Goal: Information Seeking & Learning: Learn about a topic

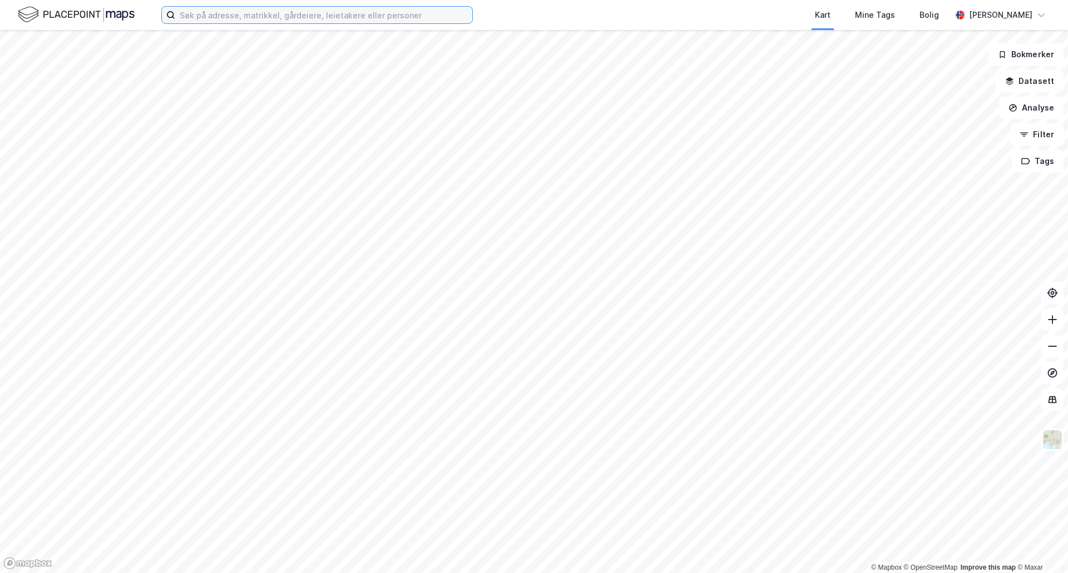
click at [233, 12] on input at bounding box center [323, 15] width 297 height 17
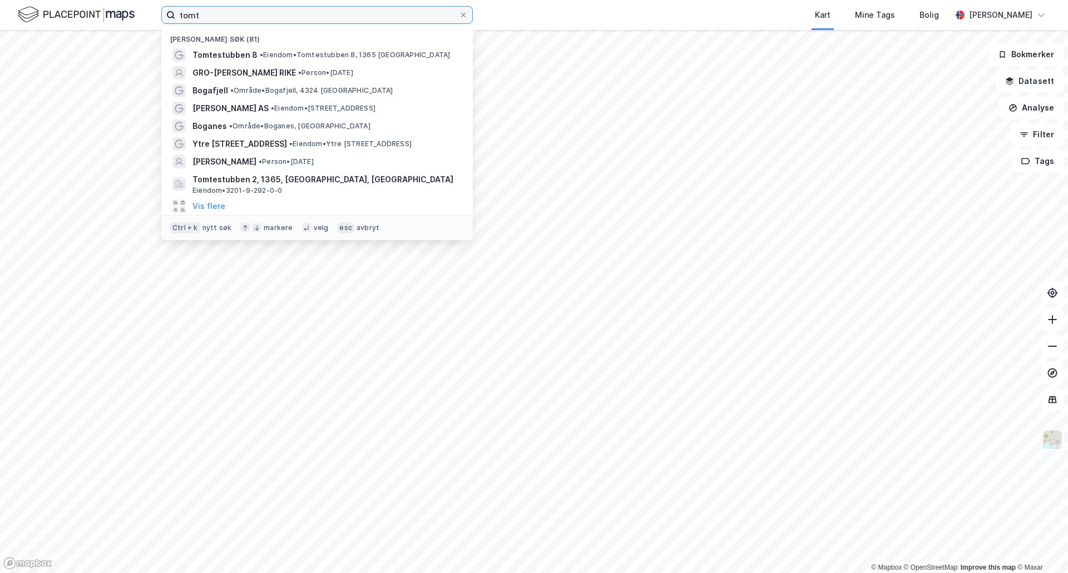
type input "tomte"
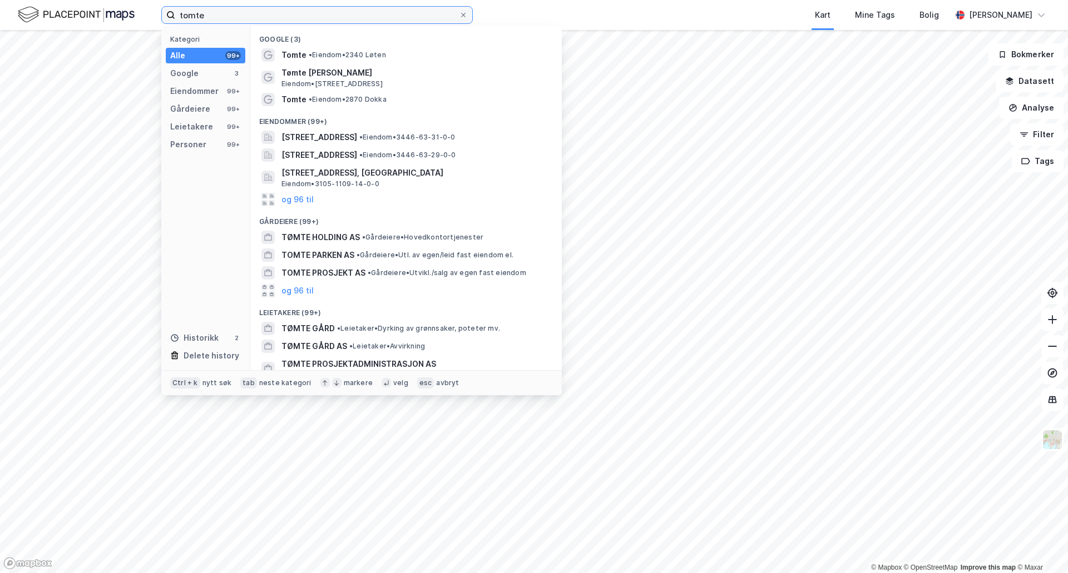
drag, startPoint x: 249, startPoint y: 10, endPoint x: 142, endPoint y: 6, distance: 106.9
click at [142, 6] on div "tomte Kategori Alle 99+ Google 3 Eiendommer 99+ Gårdeiere 99+ Leietakere 99+ Pe…" at bounding box center [534, 15] width 1068 height 30
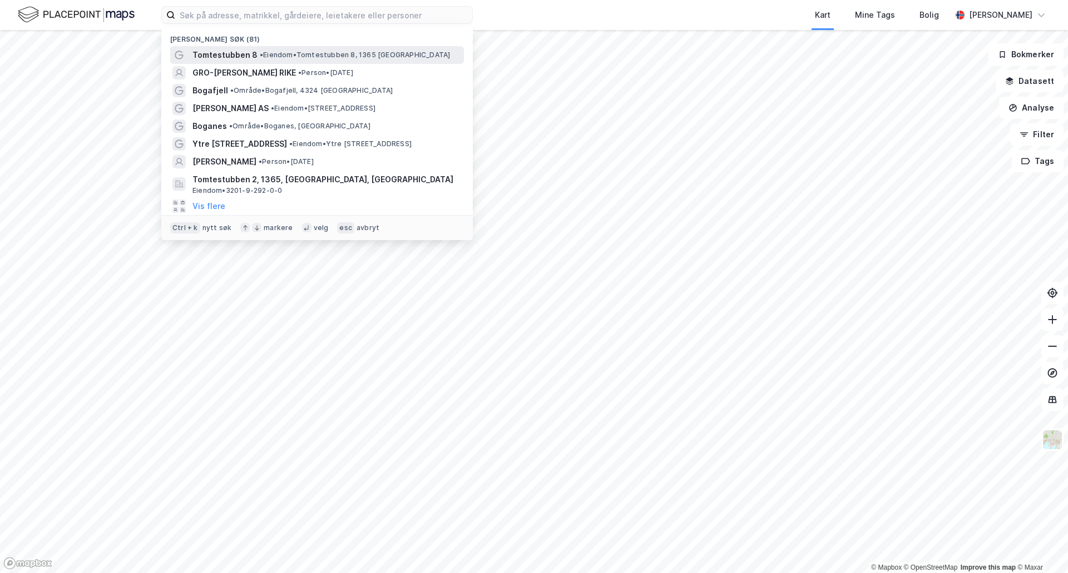
click at [260, 53] on span "•" at bounding box center [261, 55] width 3 height 8
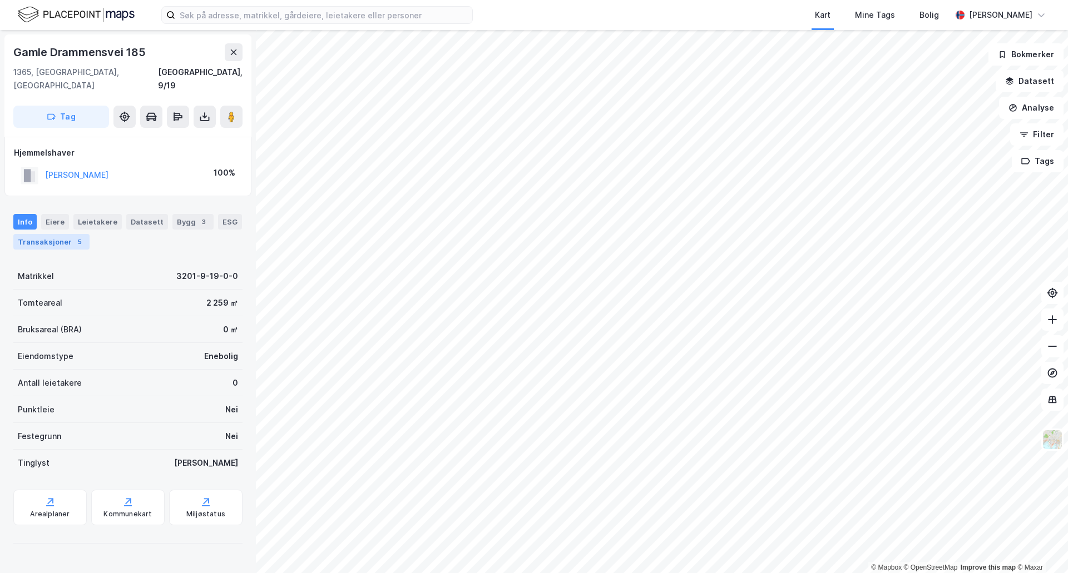
click at [50, 234] on div "Transaksjoner 5" at bounding box center [51, 242] width 76 height 16
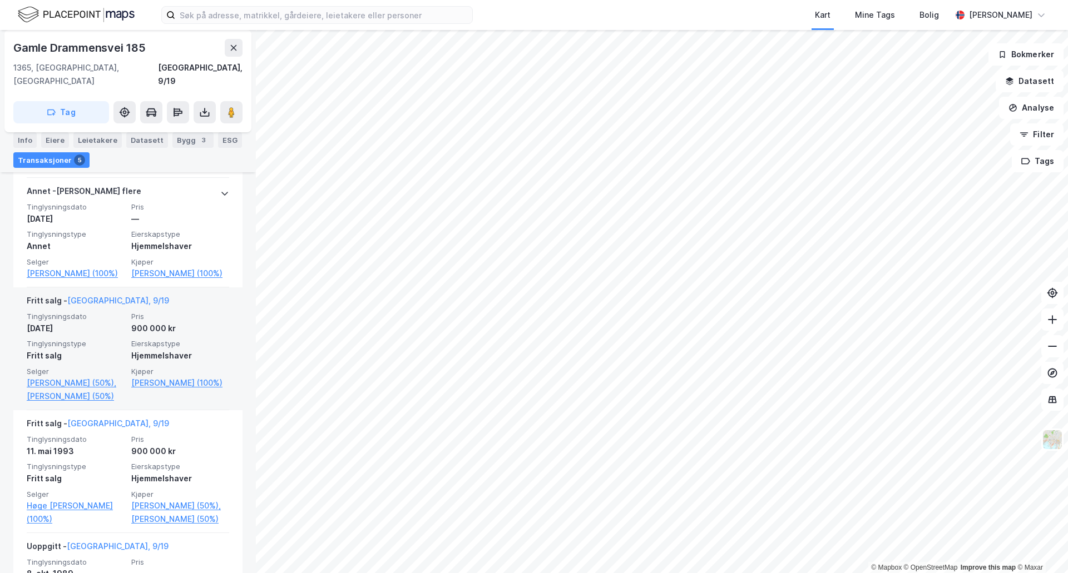
scroll to position [445, 0]
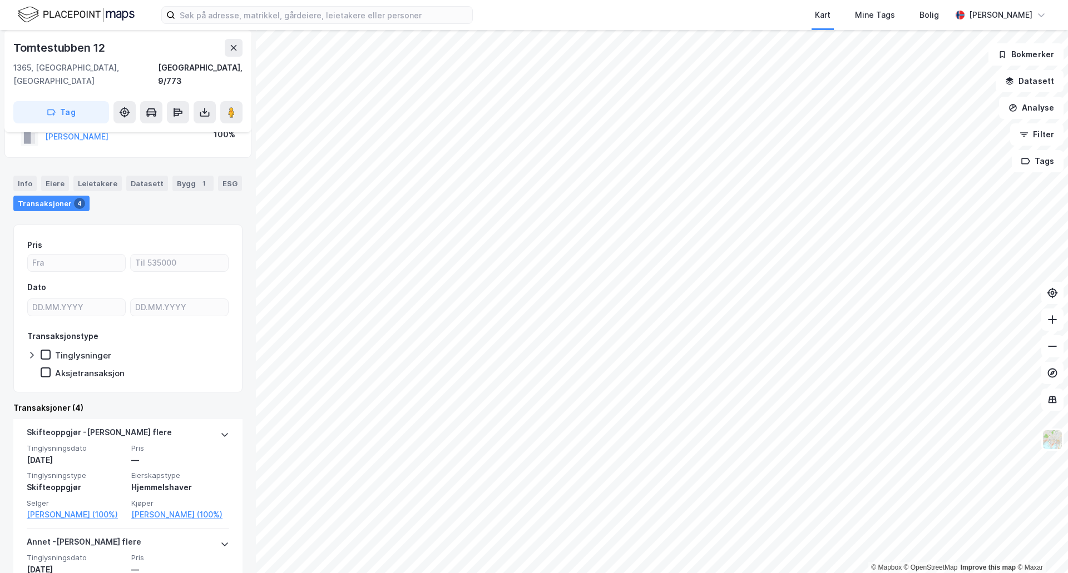
scroll to position [56, 0]
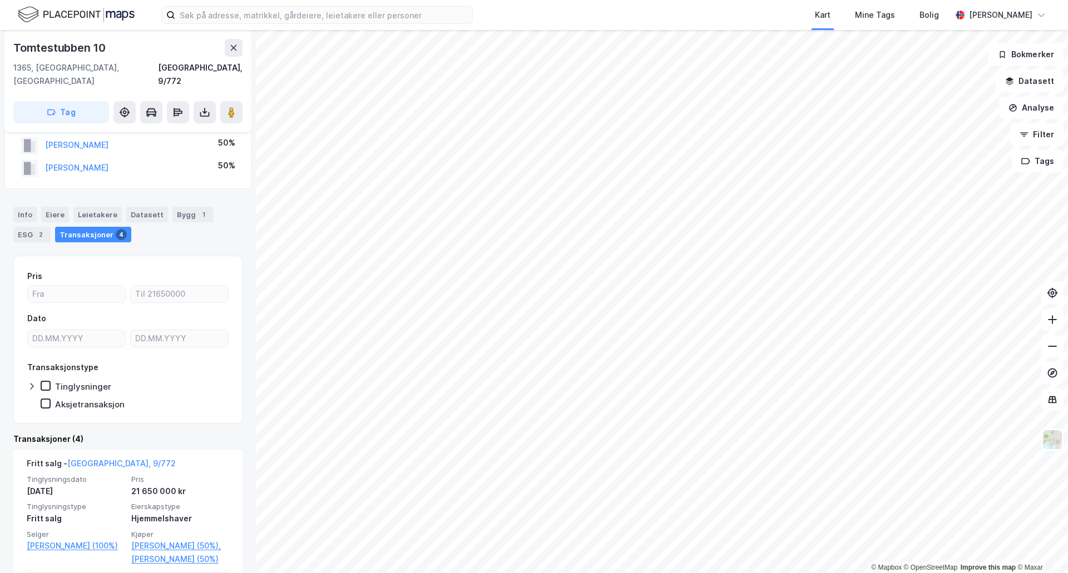
scroll to position [56, 0]
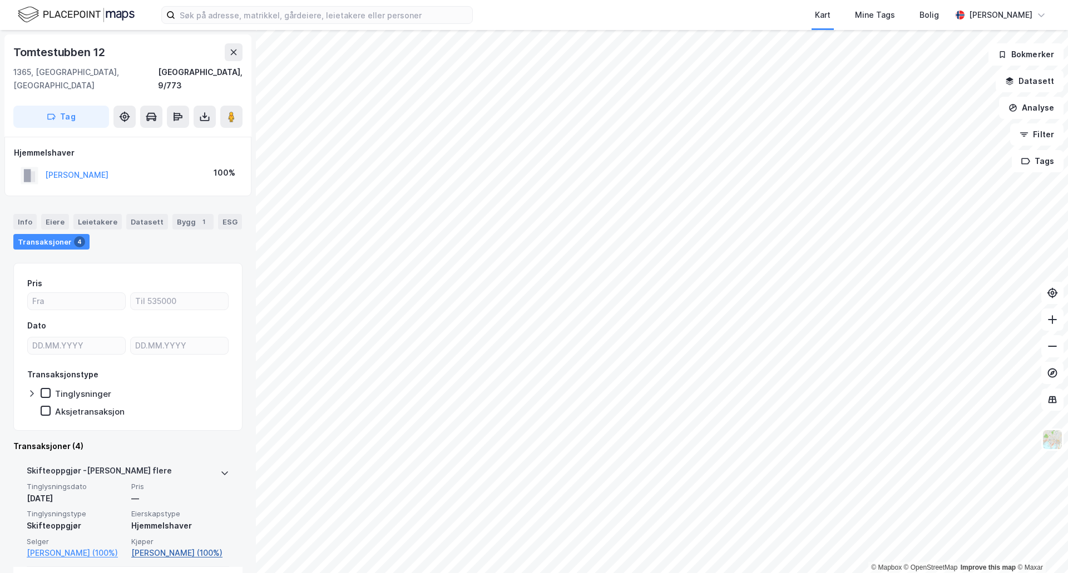
click at [197, 547] on link "[PERSON_NAME] (100%)" at bounding box center [180, 553] width 98 height 13
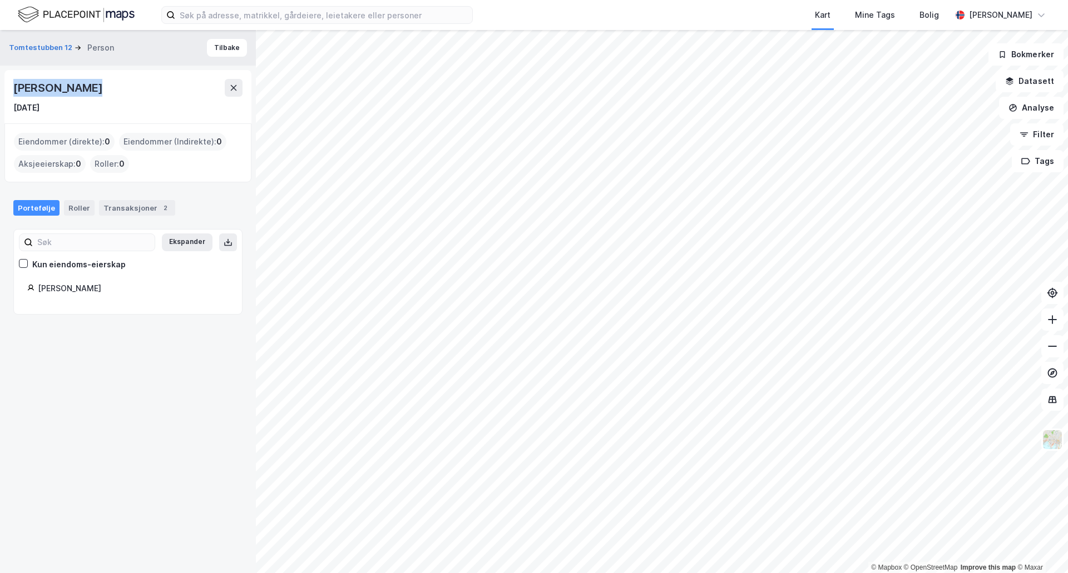
drag, startPoint x: 94, startPoint y: 91, endPoint x: 13, endPoint y: 94, distance: 80.7
click at [13, 94] on div "[PERSON_NAME]" at bounding box center [127, 88] width 229 height 18
copy div "[PERSON_NAME]"
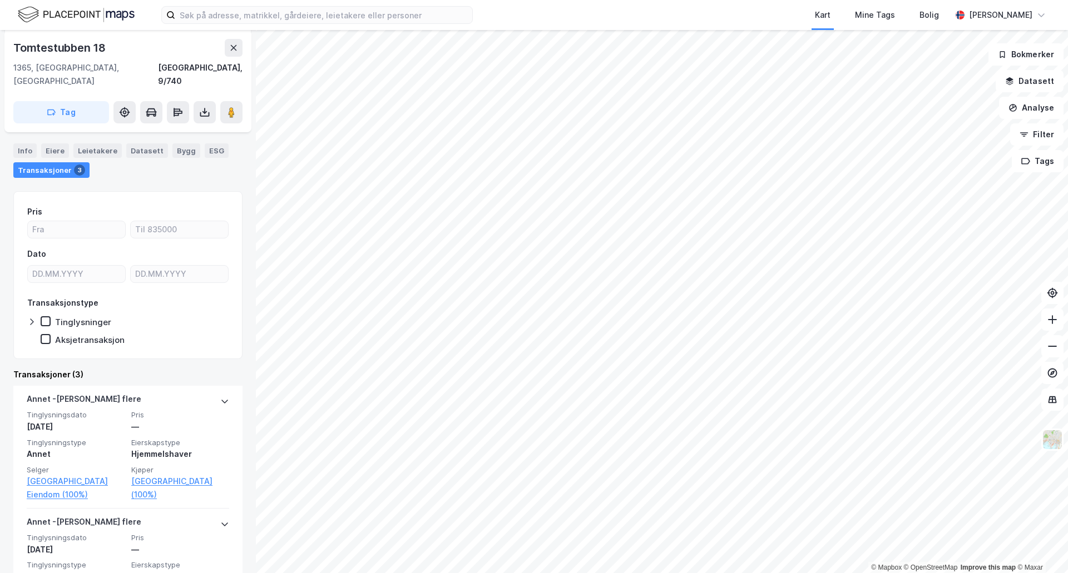
scroll to position [167, 0]
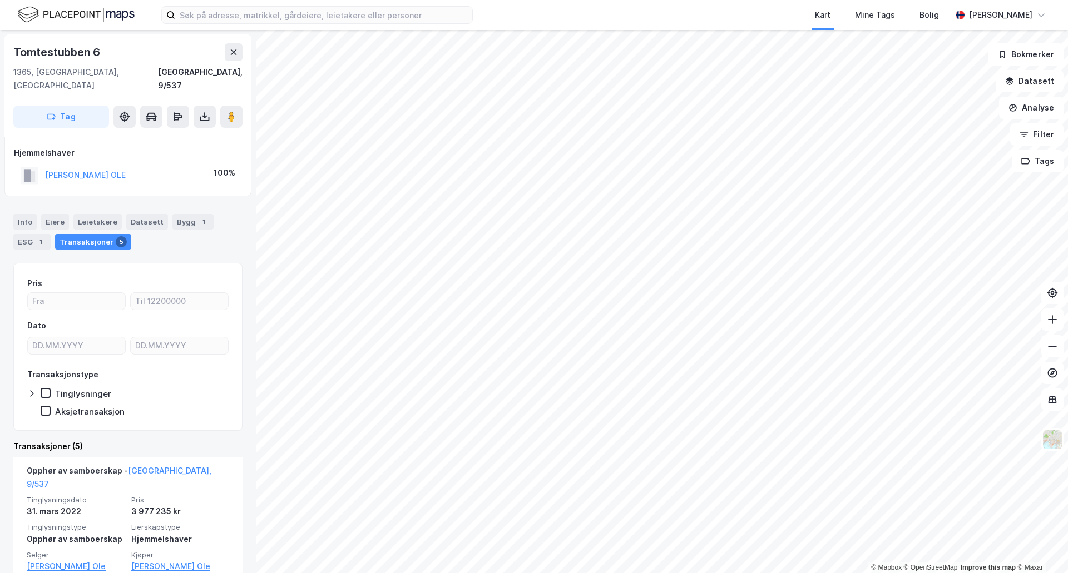
scroll to position [56, 0]
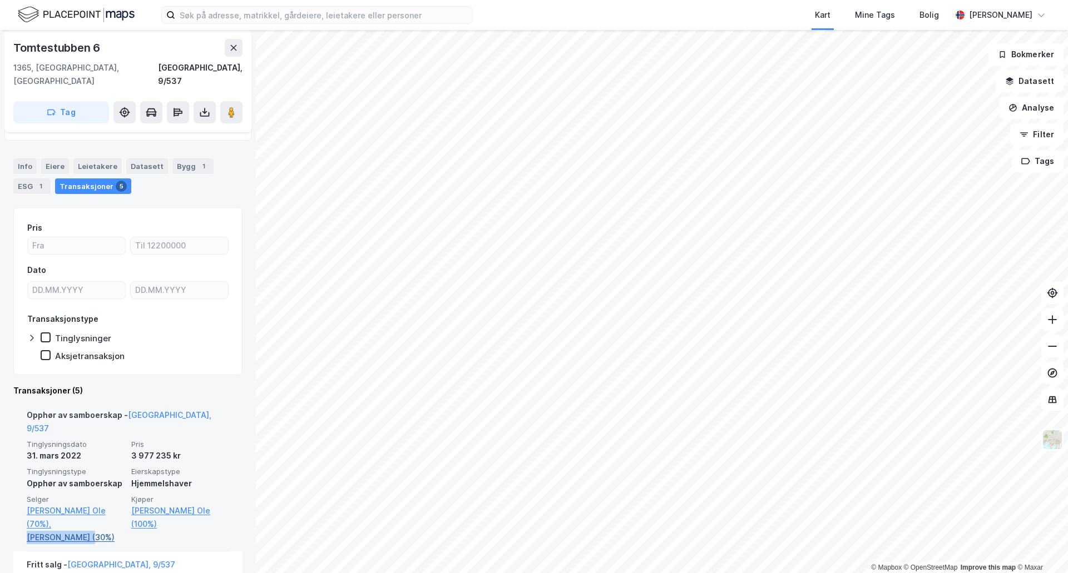
drag, startPoint x: 19, startPoint y: 497, endPoint x: 88, endPoint y: 499, distance: 69.0
click at [88, 499] on div "Opphør av samboerskap - [GEOGRAPHIC_DATA], 9/537 Tinglysningsdato [DATE] Pris 3…" at bounding box center [127, 477] width 229 height 150
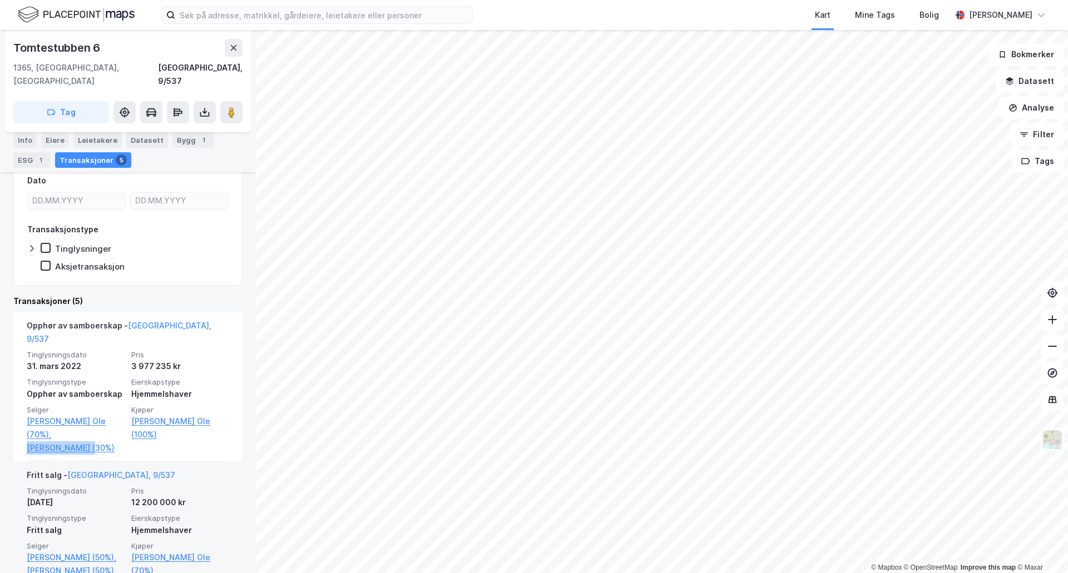
scroll to position [167, 0]
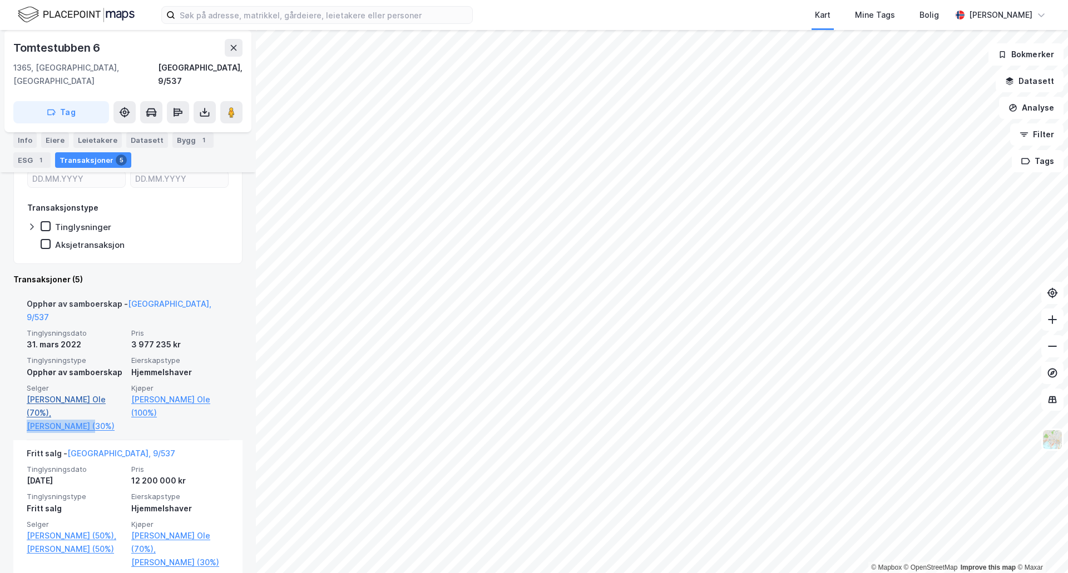
click at [66, 393] on link "[PERSON_NAME] Ole (70%)," at bounding box center [76, 406] width 98 height 27
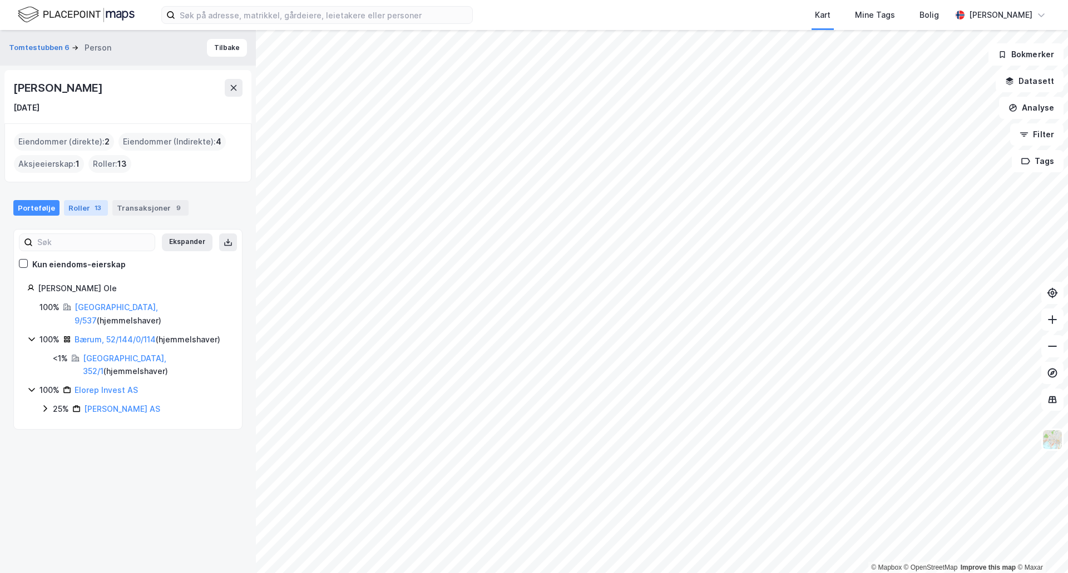
click at [92, 208] on div "13" at bounding box center [97, 207] width 11 height 11
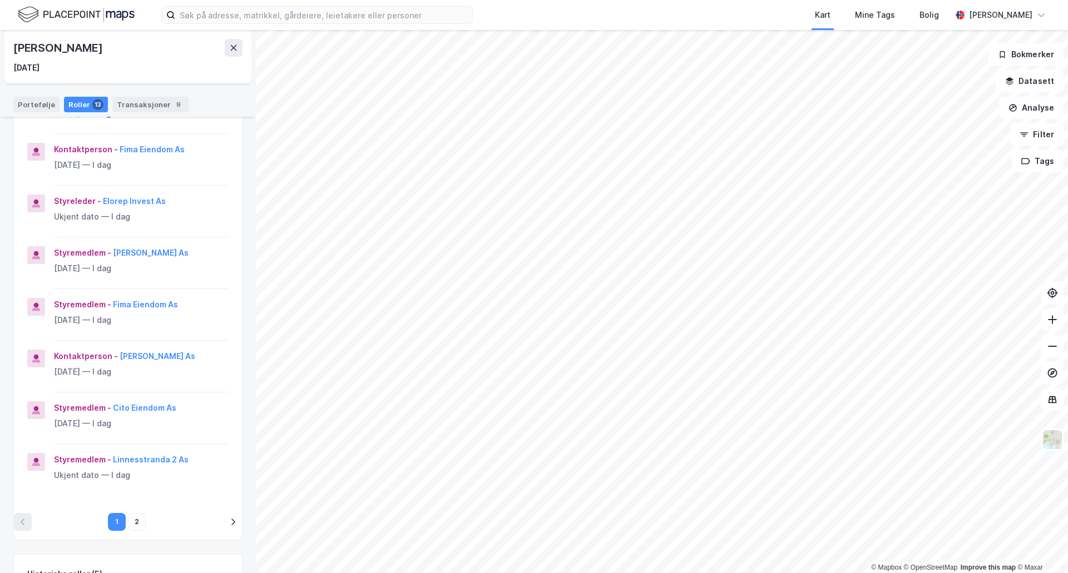
scroll to position [222, 0]
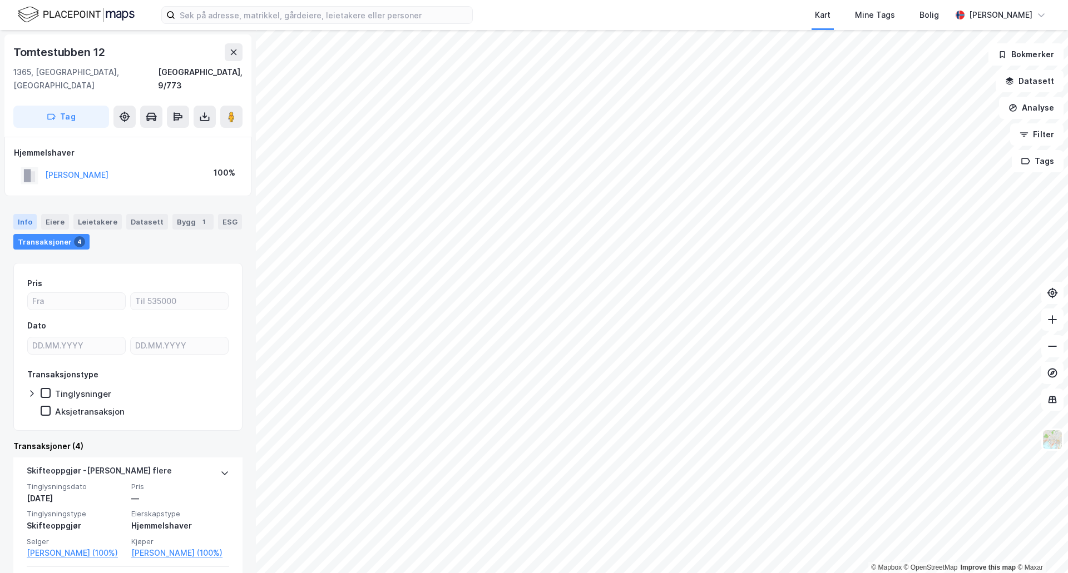
click at [18, 214] on div "Info" at bounding box center [24, 222] width 23 height 16
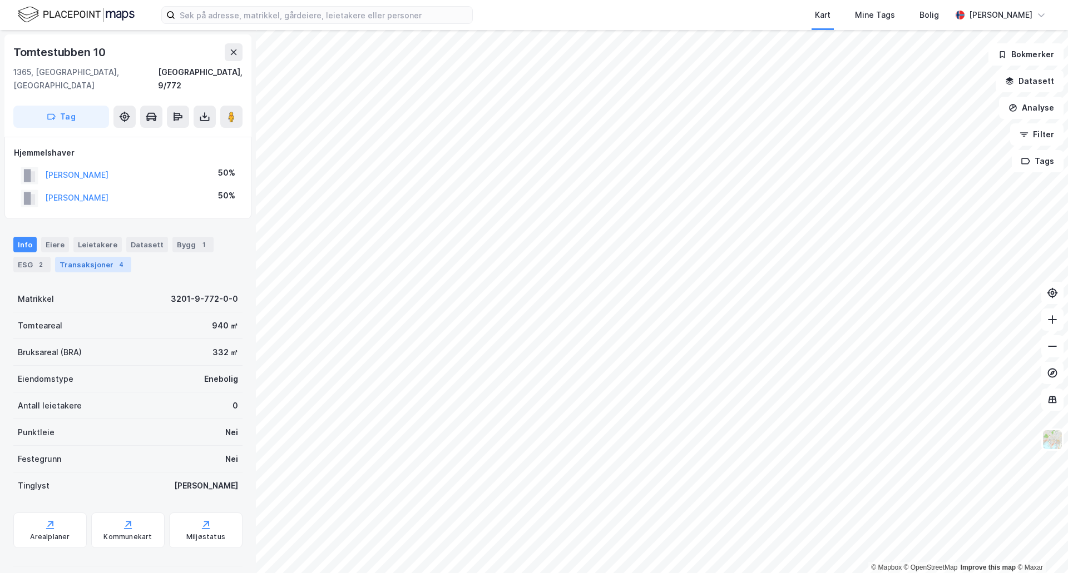
click at [88, 257] on div "Transaksjoner 4" at bounding box center [93, 265] width 76 height 16
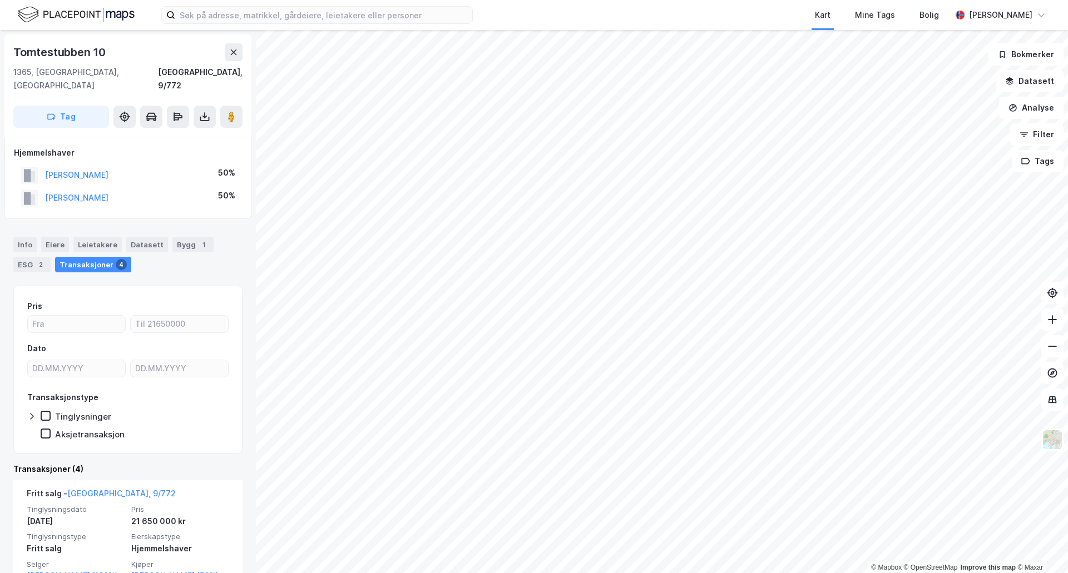
drag, startPoint x: 140, startPoint y: 163, endPoint x: 43, endPoint y: 166, distance: 96.3
click at [43, 166] on div "[PERSON_NAME] 50%" at bounding box center [128, 175] width 228 height 23
copy button "[PERSON_NAME]"
click at [0, 0] on button "[PERSON_NAME]" at bounding box center [0, 0] width 0 height 0
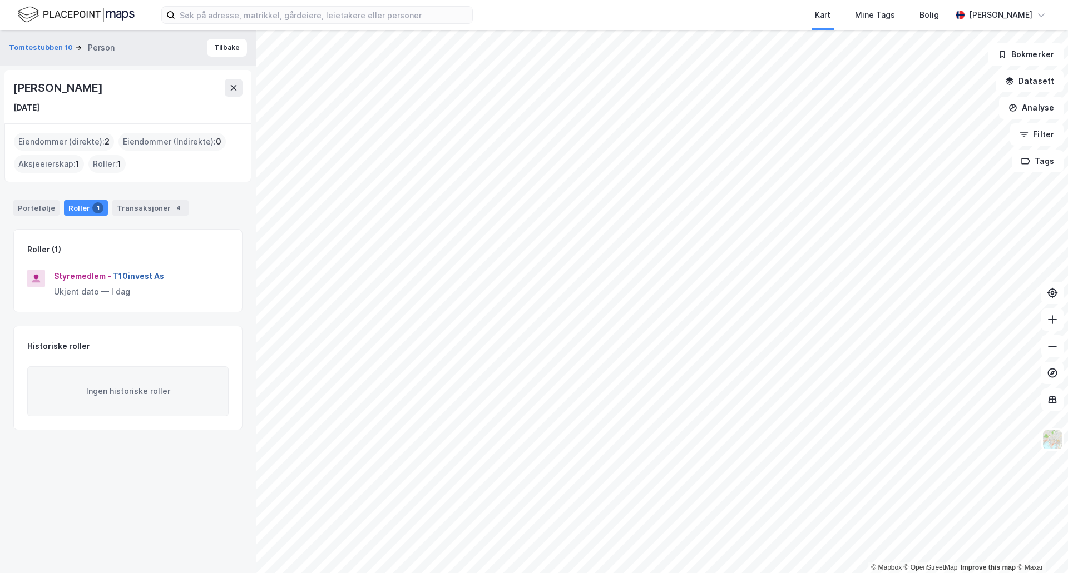
click at [0, 0] on button "T10invest As" at bounding box center [0, 0] width 0 height 0
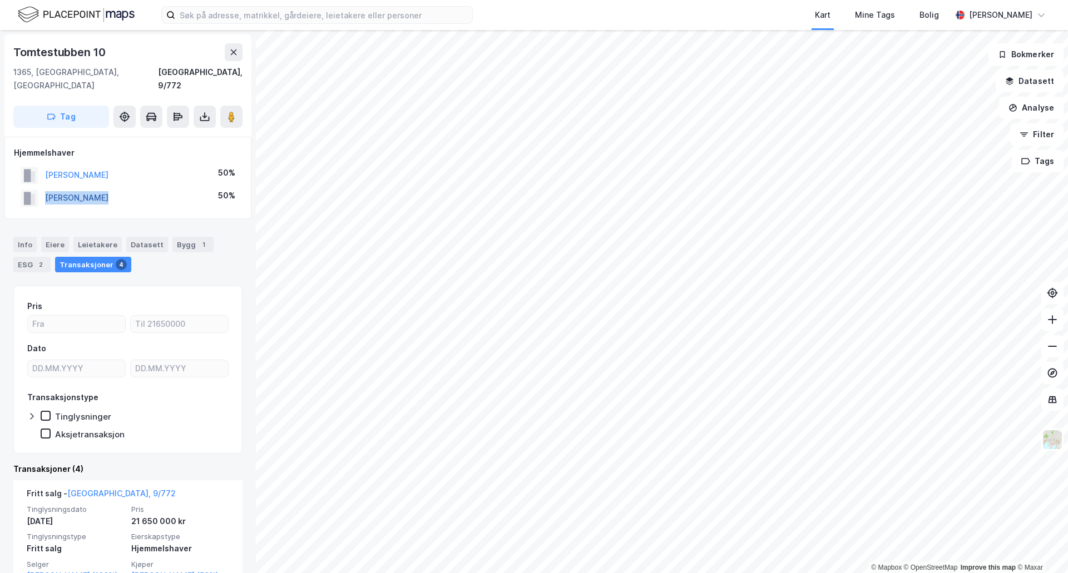
drag, startPoint x: 111, startPoint y: 186, endPoint x: 47, endPoint y: 186, distance: 64.5
click at [47, 187] on div "[PERSON_NAME] 50%" at bounding box center [128, 198] width 228 height 23
copy button "[PERSON_NAME]"
